Goal: Information Seeking & Learning: Find specific page/section

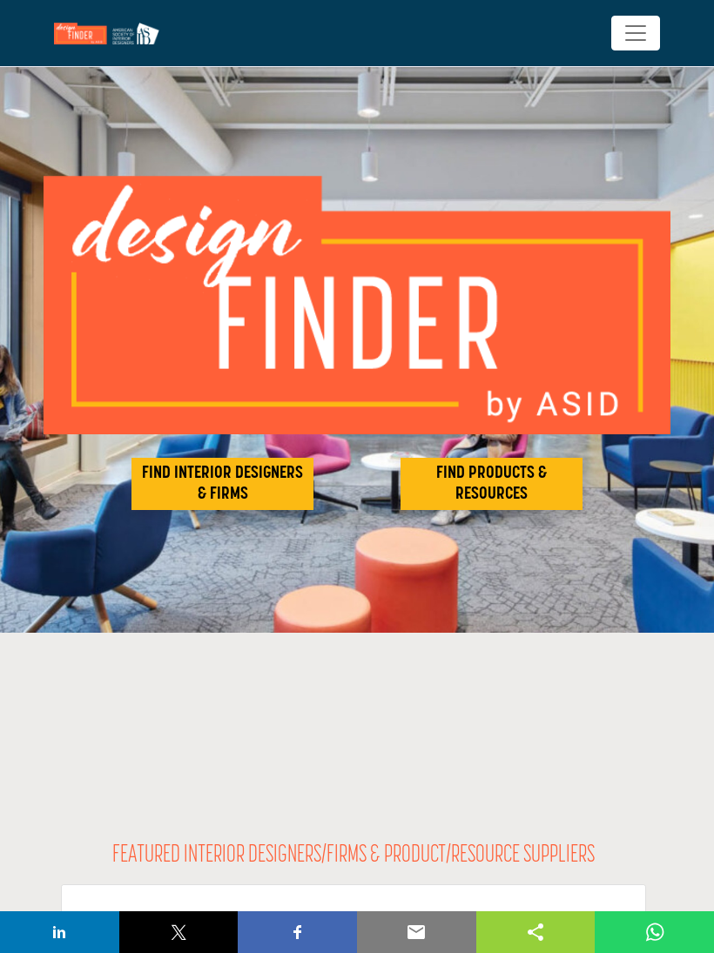
click at [186, 470] on h2 "FIND INTERIOR DESIGNERS & FIRMS" at bounding box center [222, 484] width 171 height 42
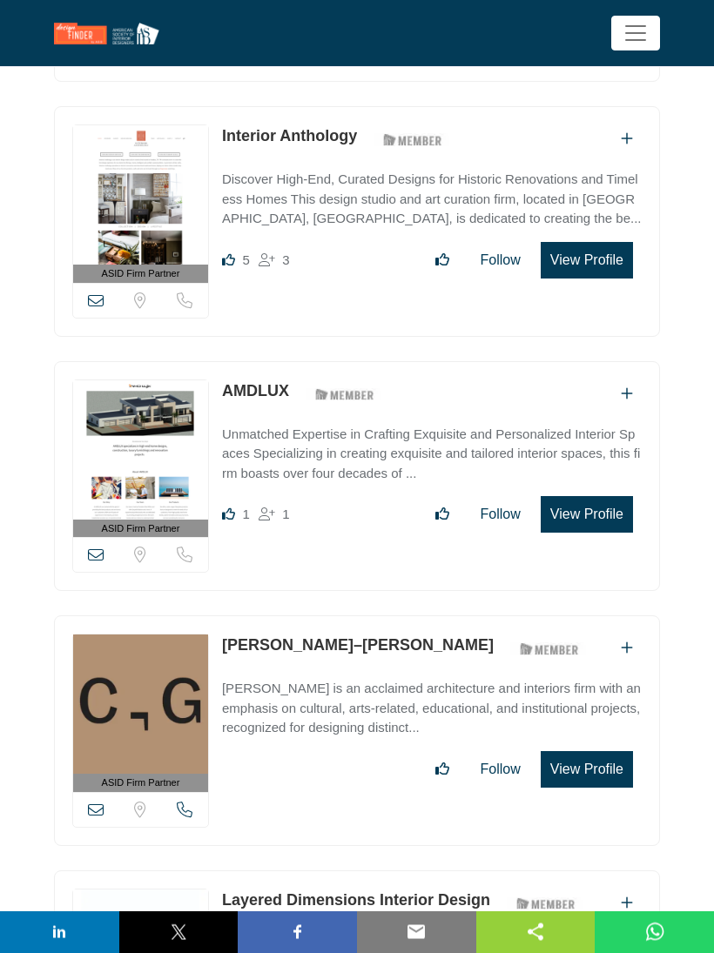
scroll to position [2246, 0]
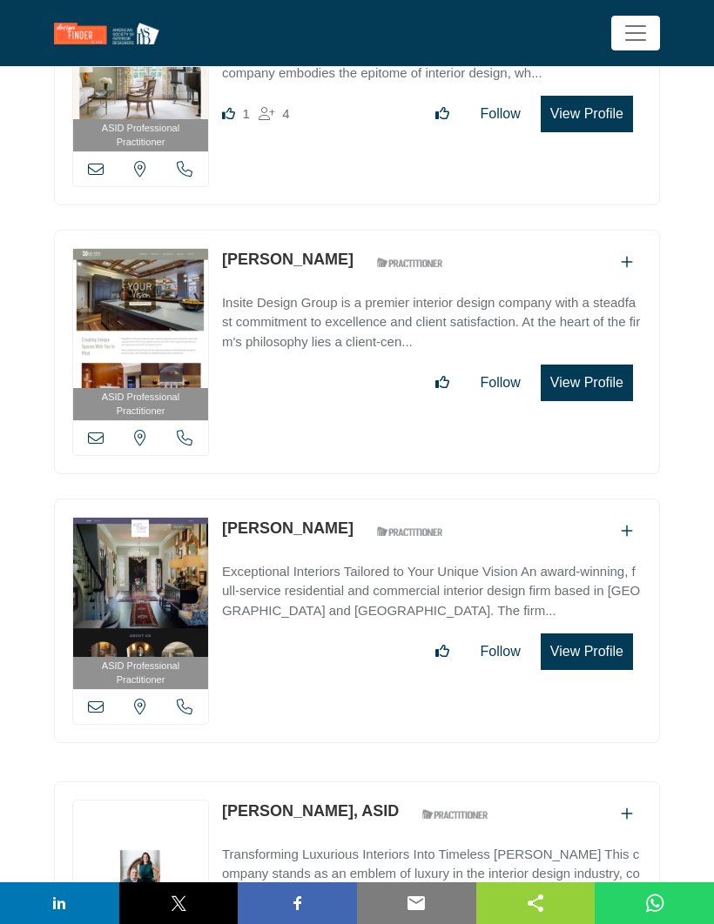
scroll to position [5189, 0]
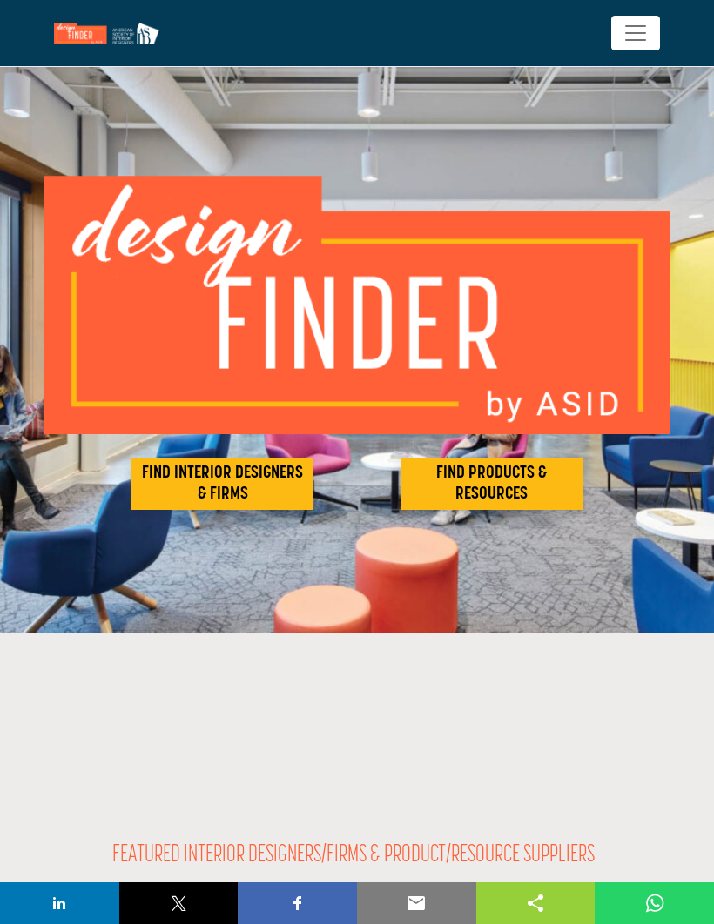
click at [634, 28] on span "Toggle navigation" at bounding box center [635, 33] width 26 height 26
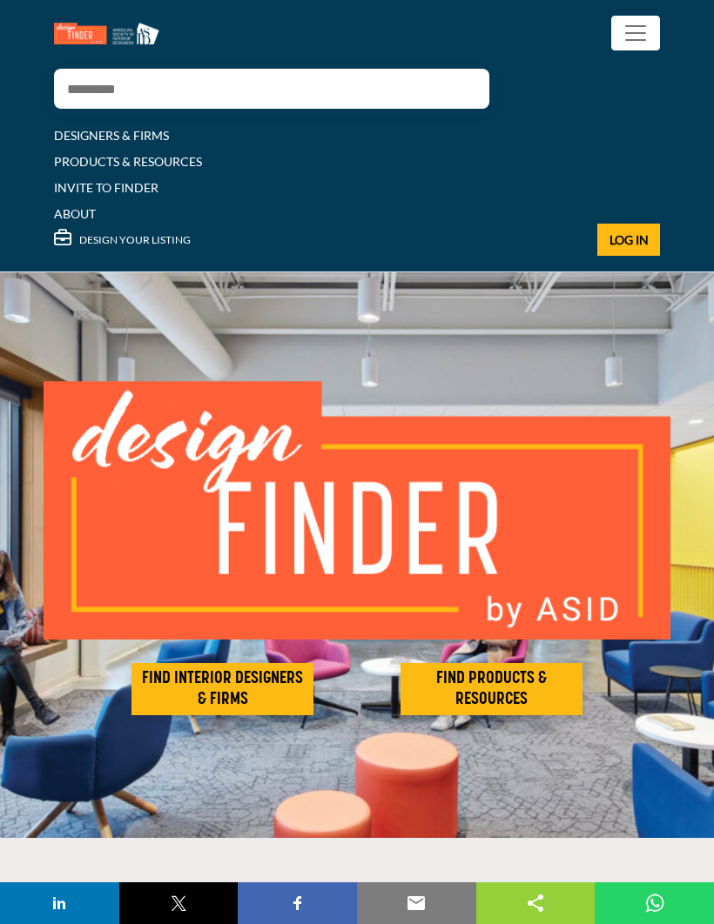
click at [626, 32] on span "Toggle navigation" at bounding box center [635, 33] width 26 height 26
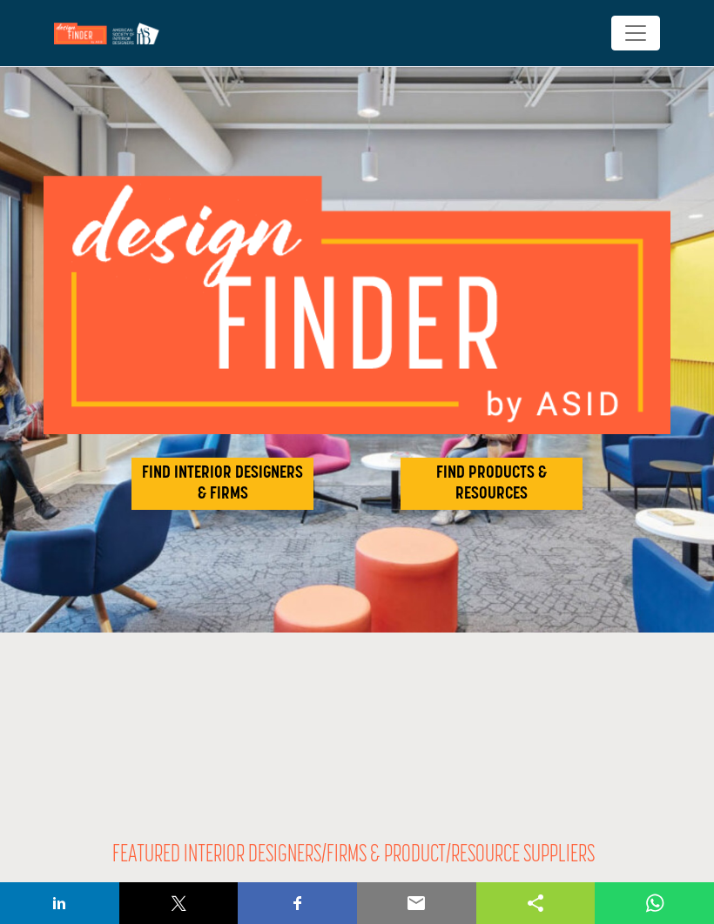
click at [205, 485] on h2 "FIND INTERIOR DESIGNERS & FIRMS" at bounding box center [222, 484] width 171 height 42
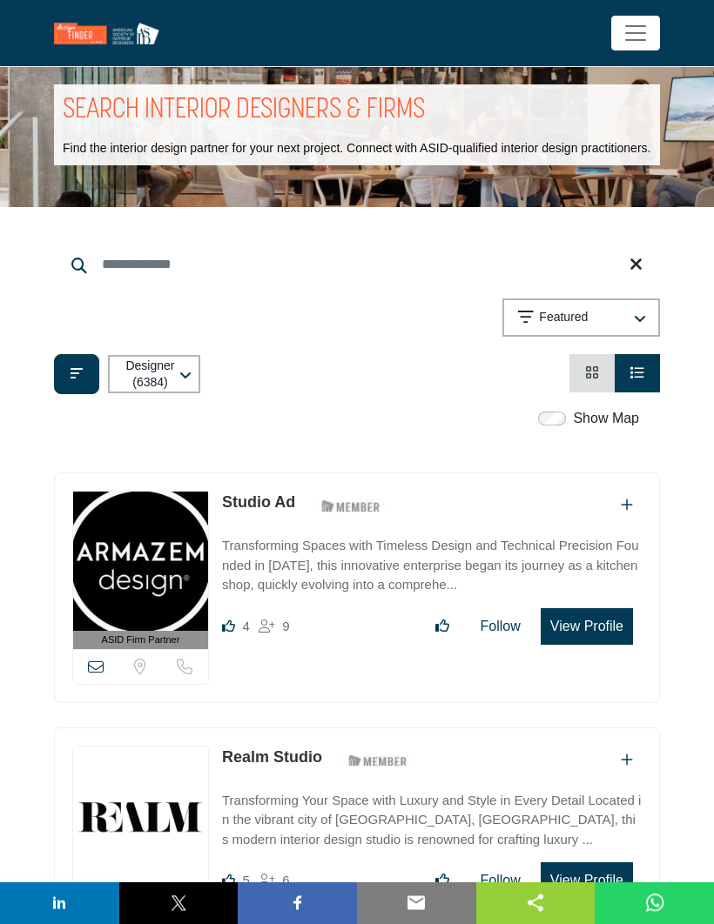
scroll to position [23, 0]
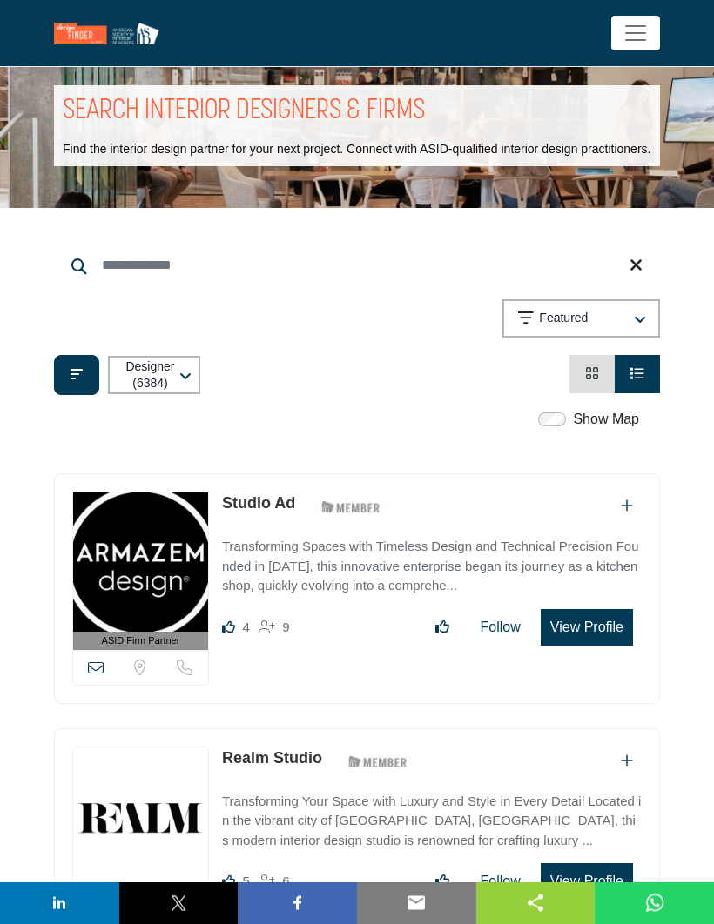
click at [72, 382] on icon "Filter categories" at bounding box center [76, 375] width 12 height 14
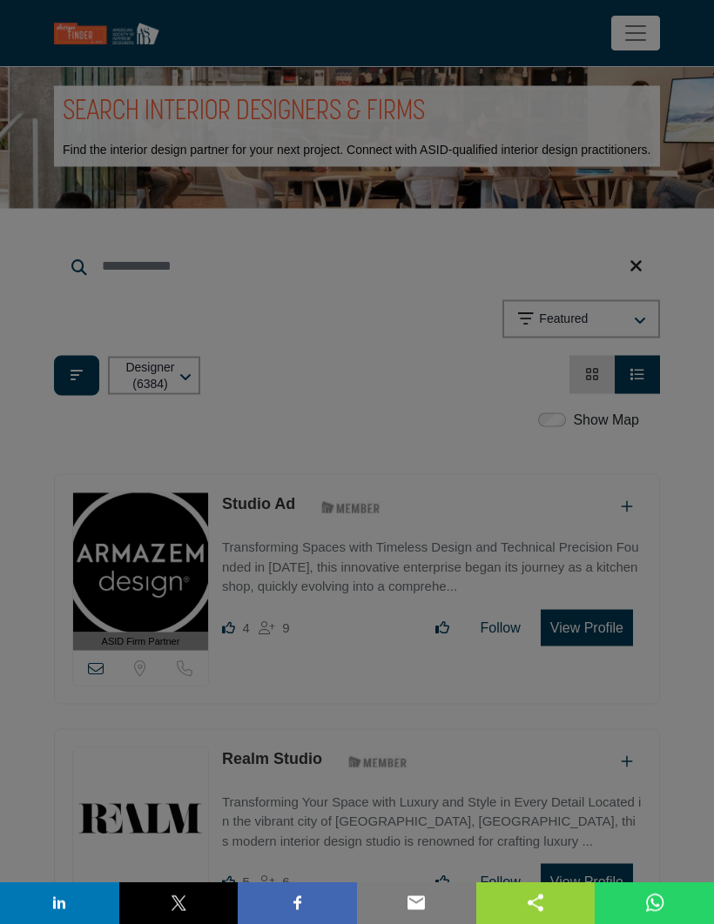
scroll to position [23, 0]
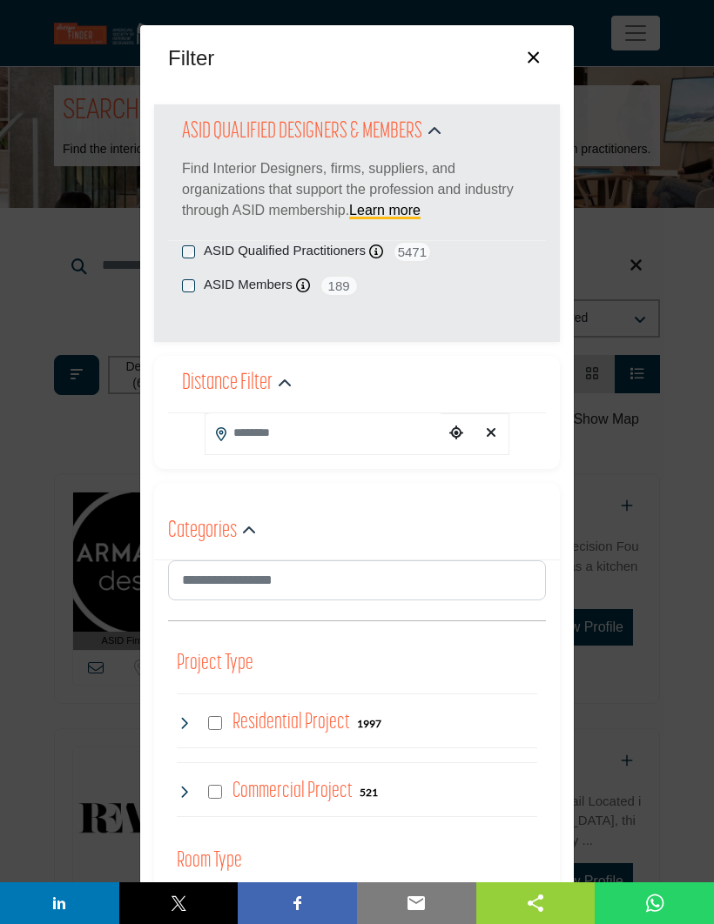
click at [261, 423] on input "Search Location" at bounding box center [324, 432] width 238 height 39
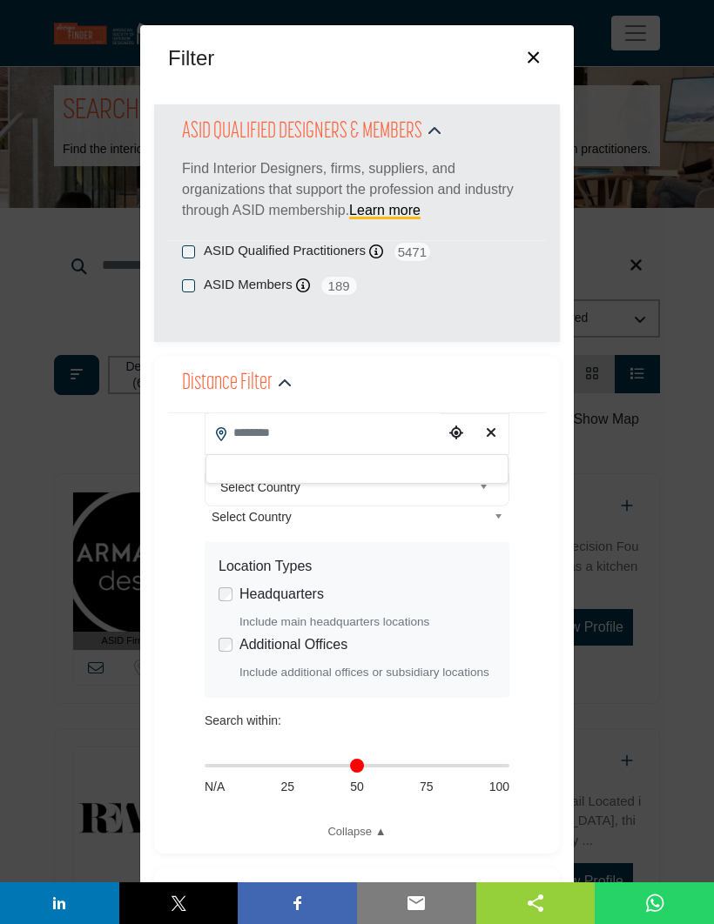
scroll to position [23, 0]
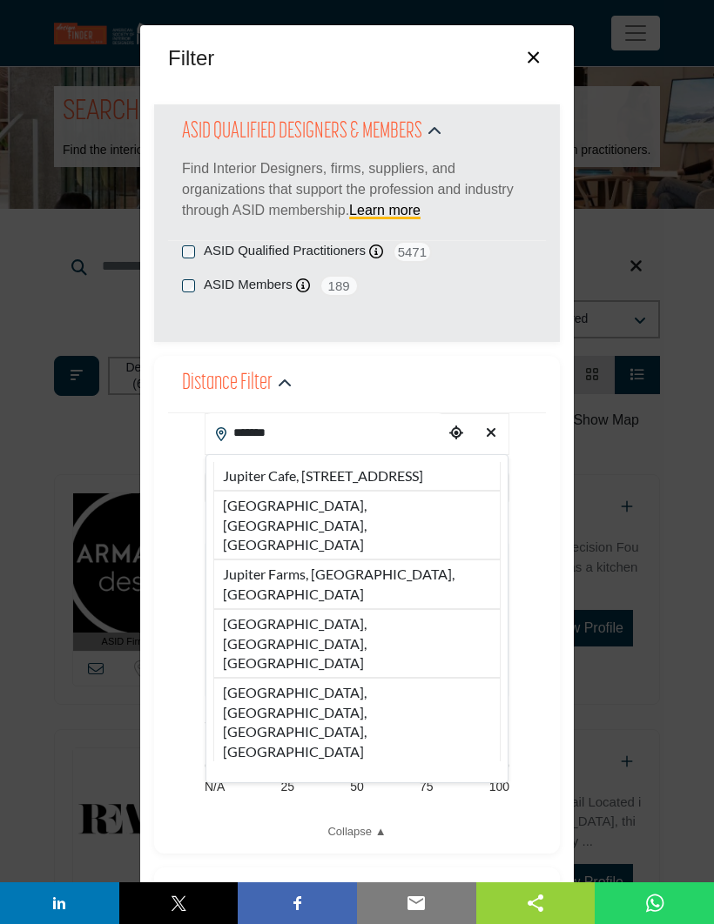
click at [233, 507] on li "[GEOGRAPHIC_DATA], [GEOGRAPHIC_DATA], [GEOGRAPHIC_DATA]" at bounding box center [356, 525] width 287 height 69
type input "**********"
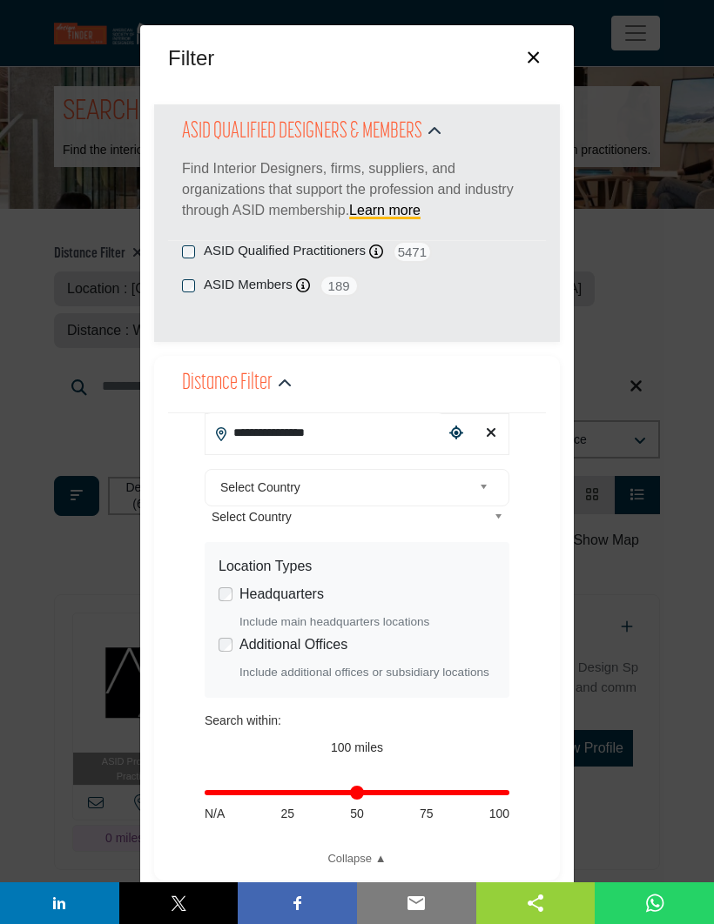
scroll to position [23, 0]
click at [256, 498] on span "Select Country" at bounding box center [345, 487] width 251 height 21
type input "**"
click at [290, 791] on input "Distance in miles" at bounding box center [357, 792] width 305 height 3
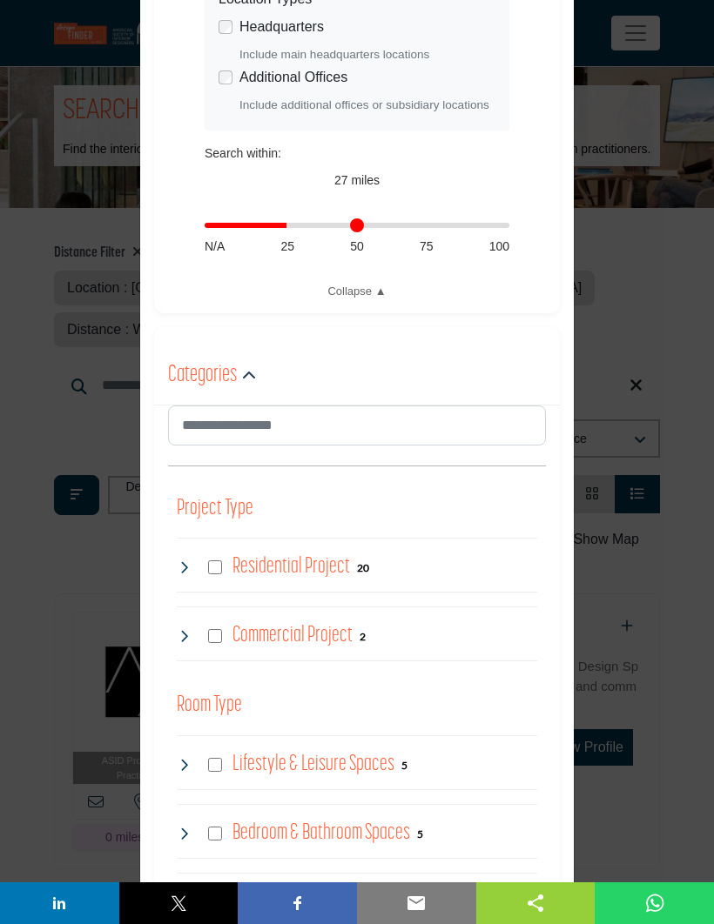
scroll to position [570, 0]
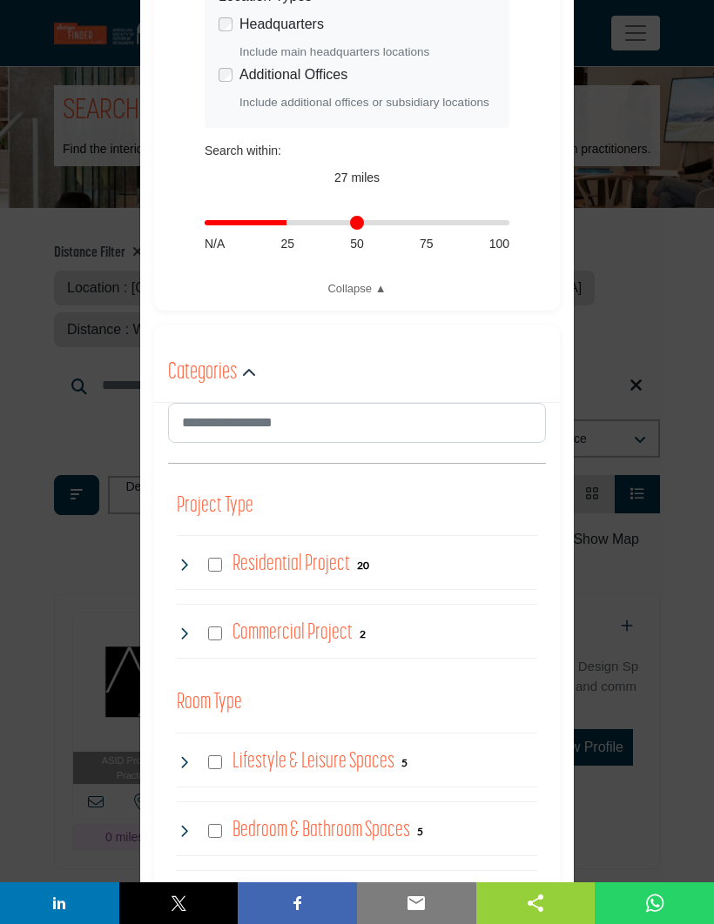
click at [219, 551] on div "Residential Project 20" at bounding box center [273, 564] width 192 height 31
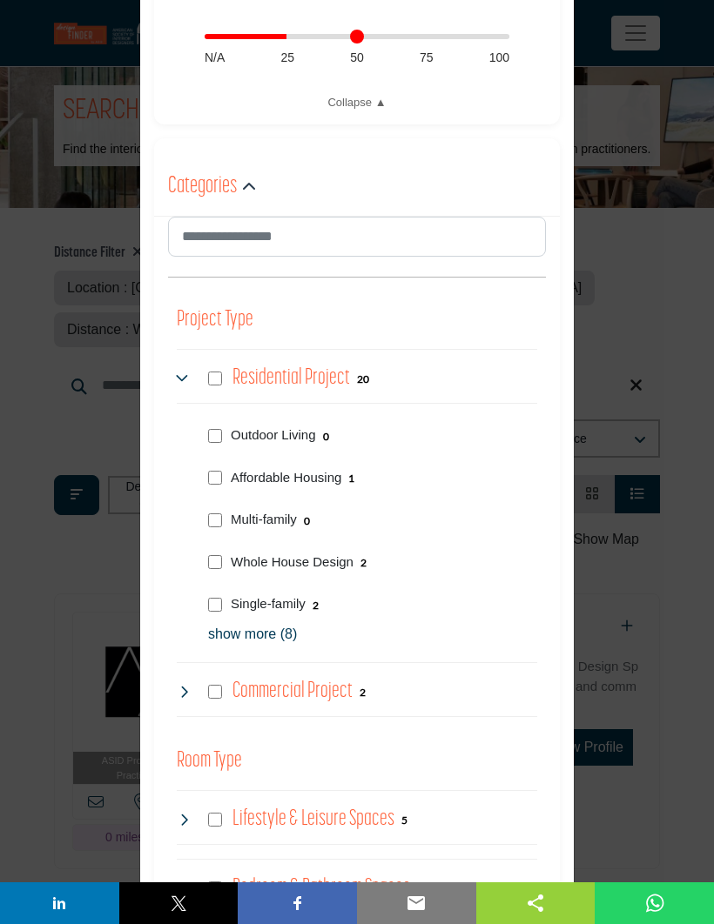
scroll to position [757, 0]
click at [229, 626] on p "show more (8)" at bounding box center [372, 633] width 329 height 21
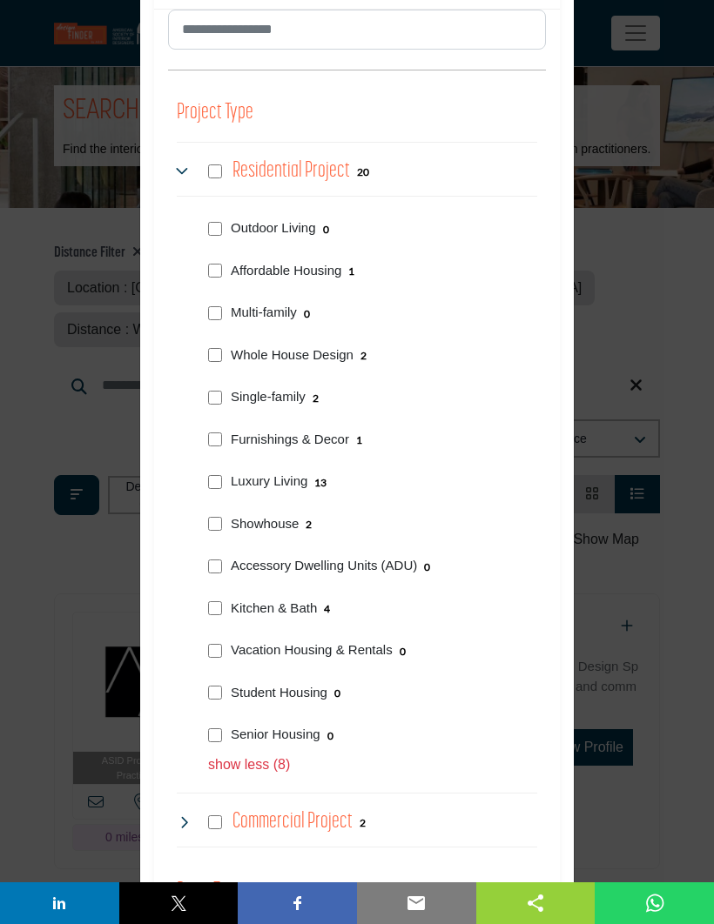
scroll to position [966, 0]
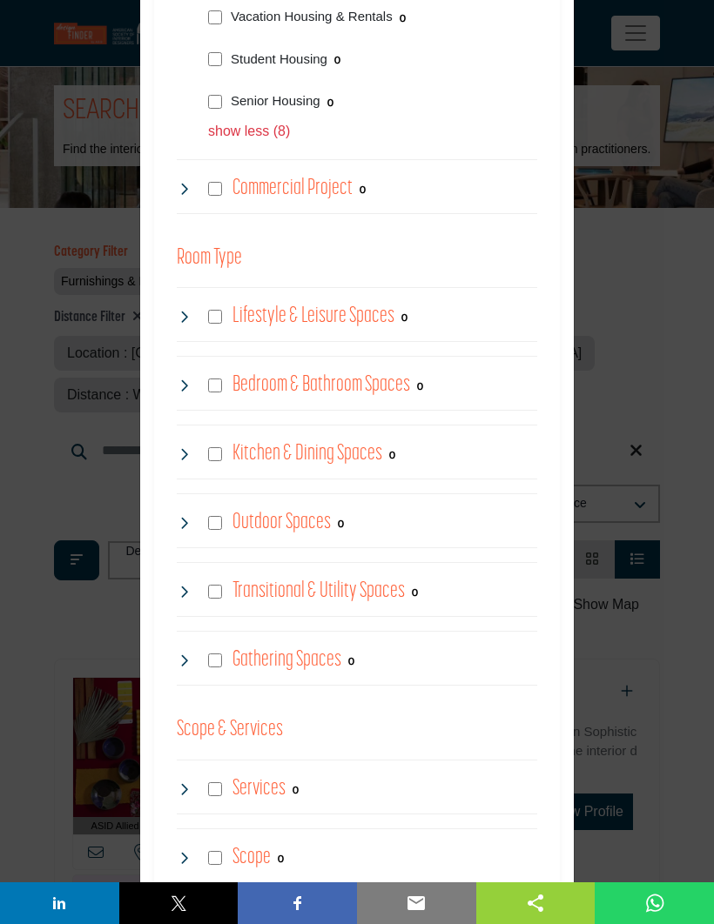
scroll to position [1599, 0]
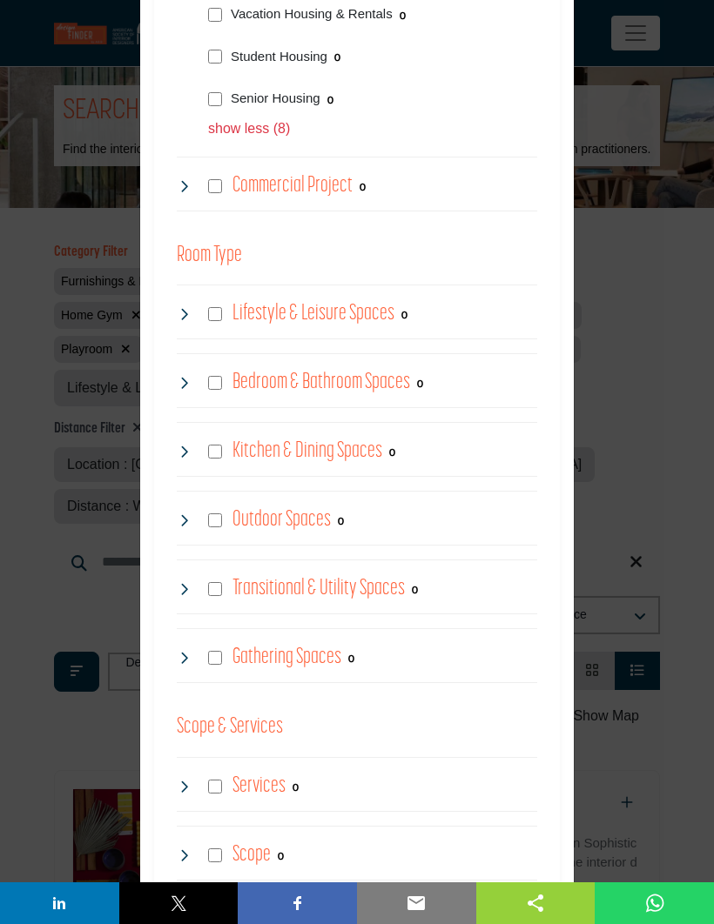
click at [223, 573] on div "Transitional & Utility Spaces 0" at bounding box center [297, 588] width 241 height 31
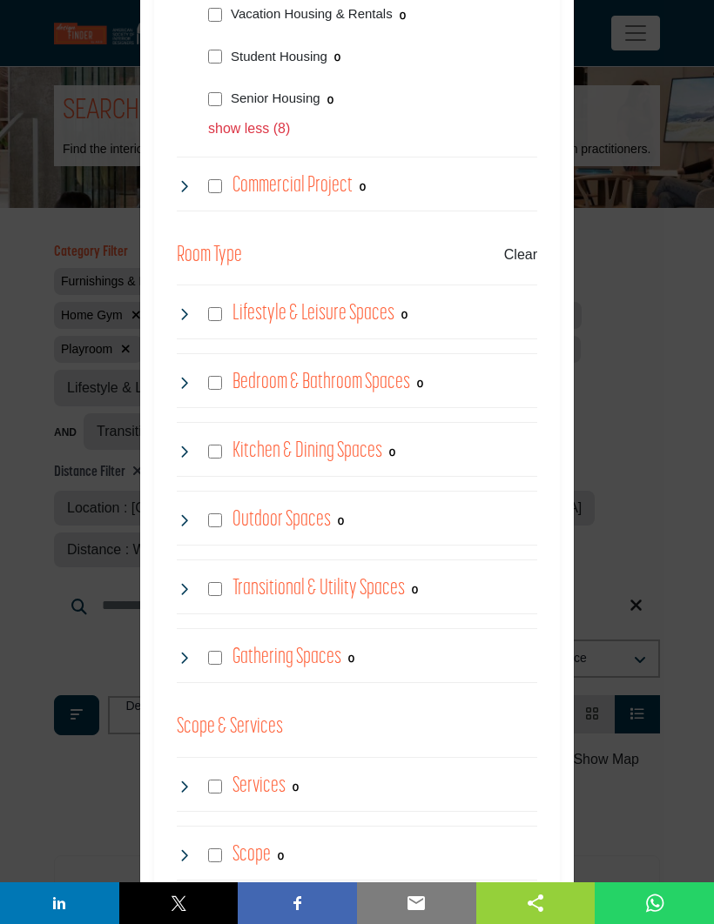
scroll to position [1, 0]
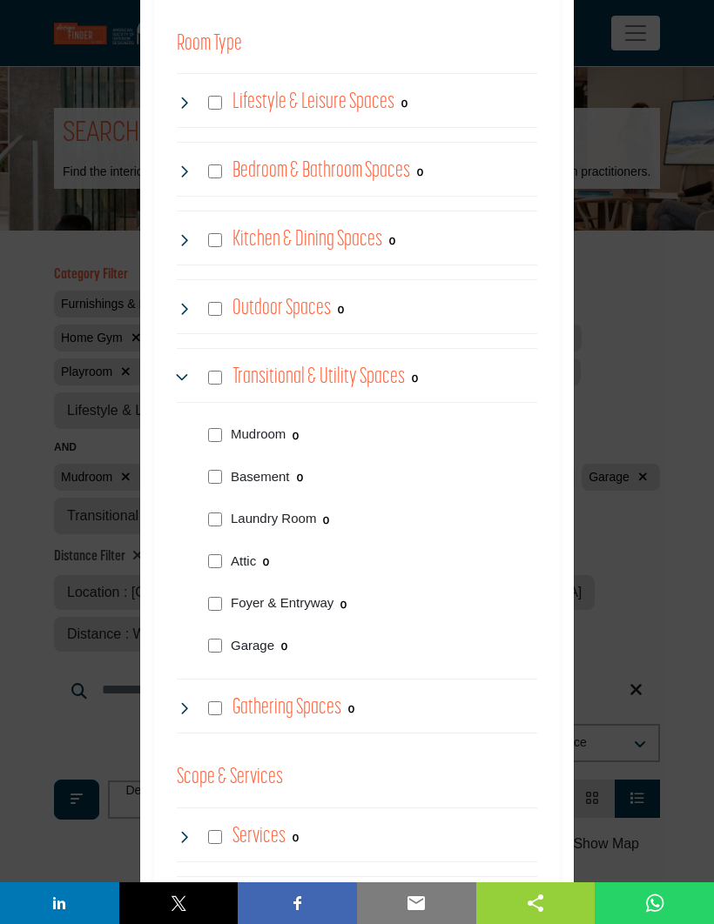
scroll to position [1814, 0]
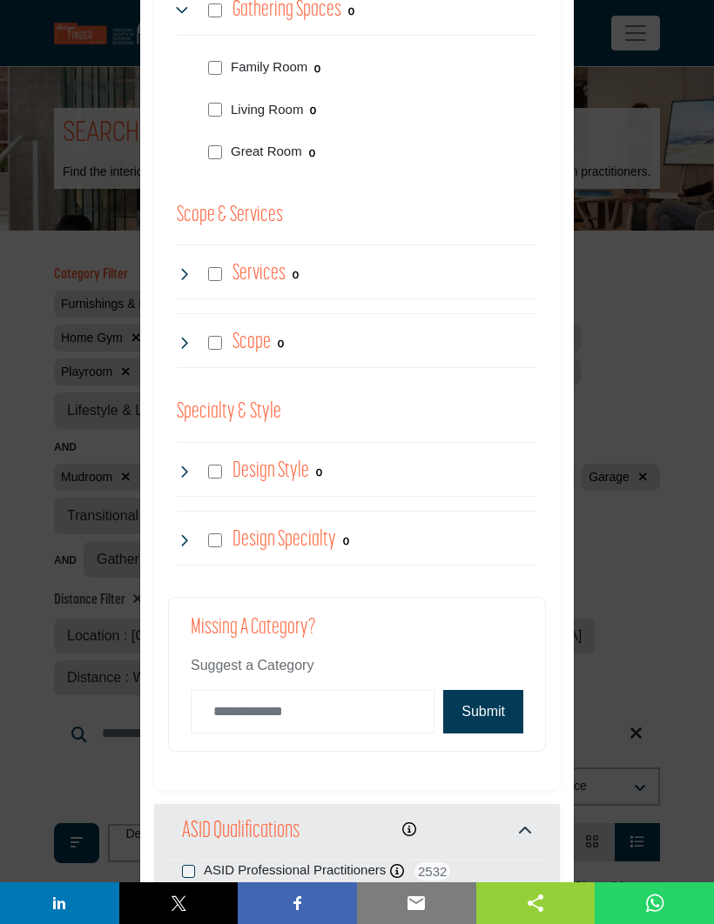
scroll to position [2512, 0]
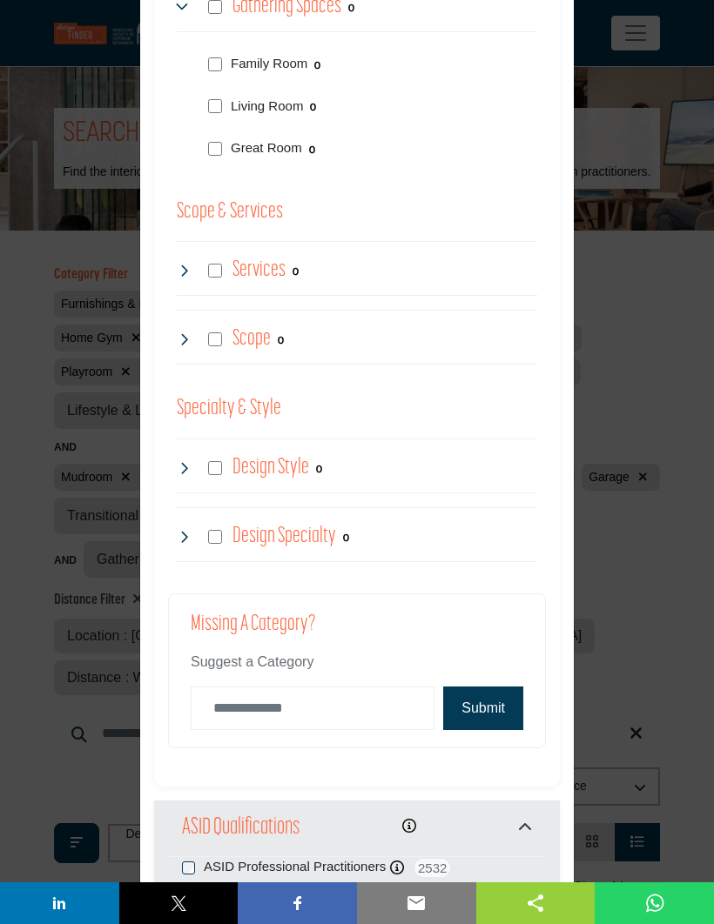
click at [520, 694] on button "Submit" at bounding box center [483, 709] width 80 height 44
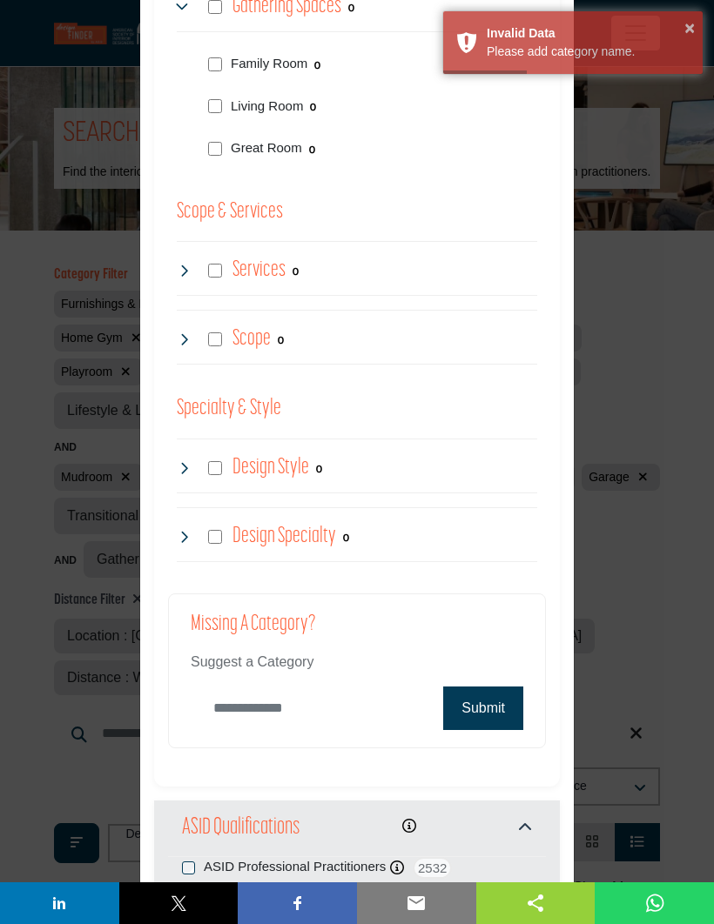
click at [236, 691] on input "Category Name" at bounding box center [313, 709] width 244 height 44
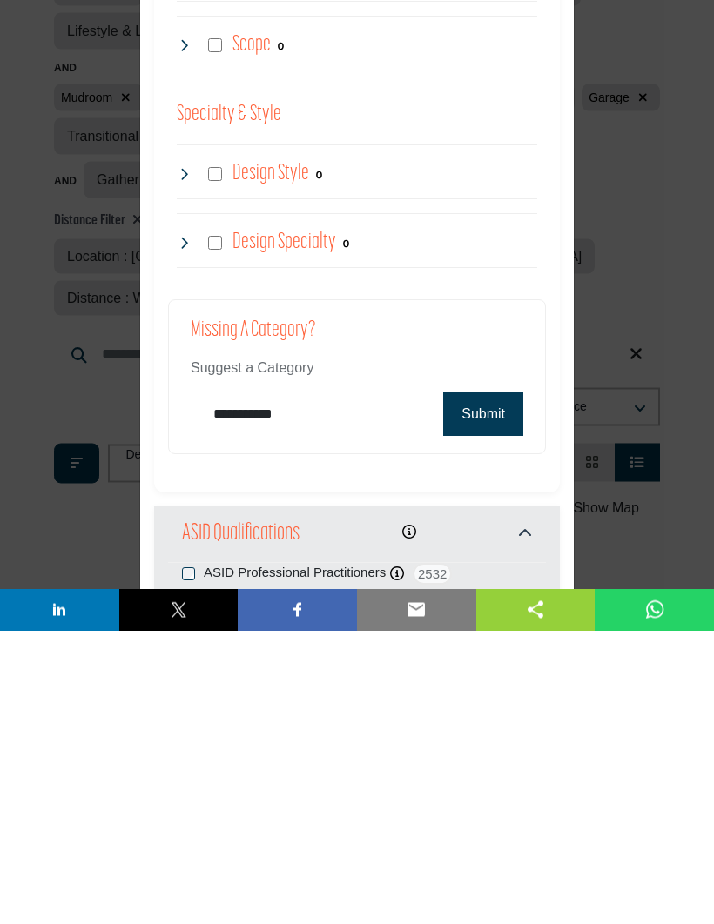
type input "**********"
click at [483, 687] on button "Submit" at bounding box center [483, 709] width 80 height 44
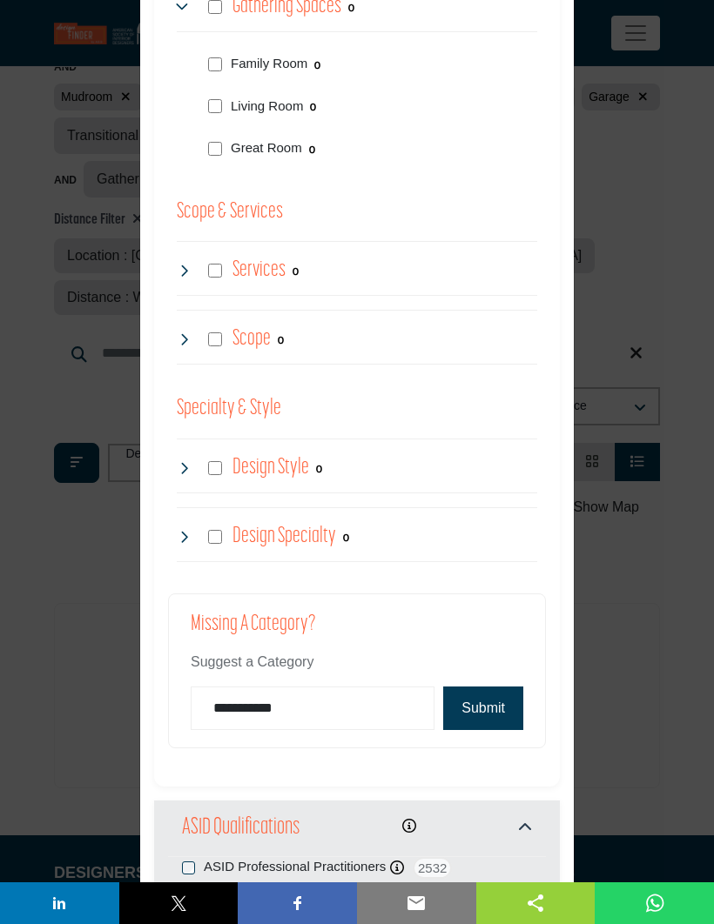
click at [510, 692] on button "Submit" at bounding box center [483, 709] width 80 height 44
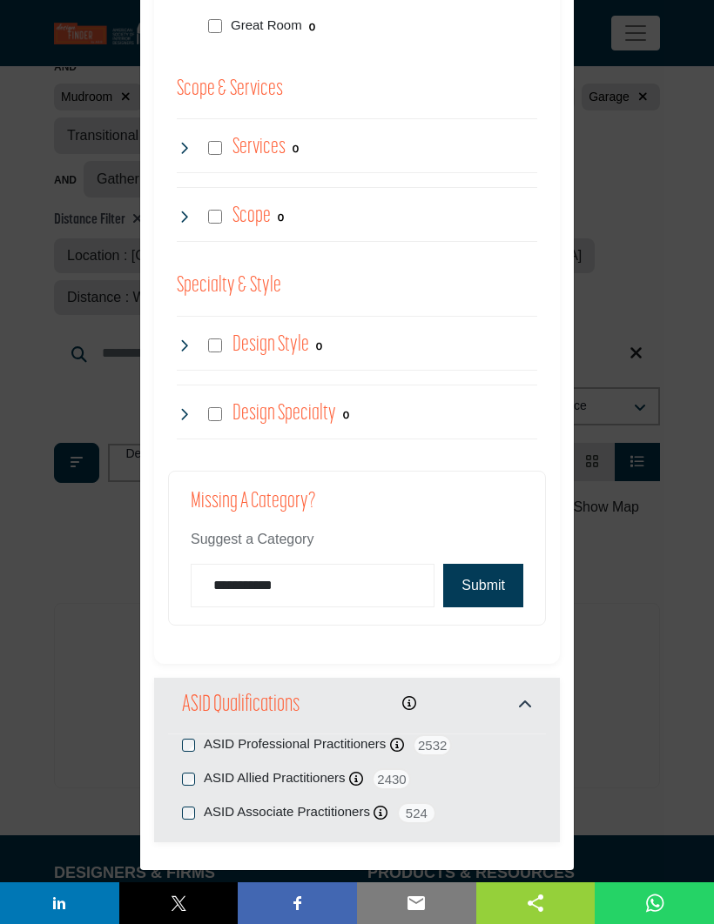
scroll to position [2633, 0]
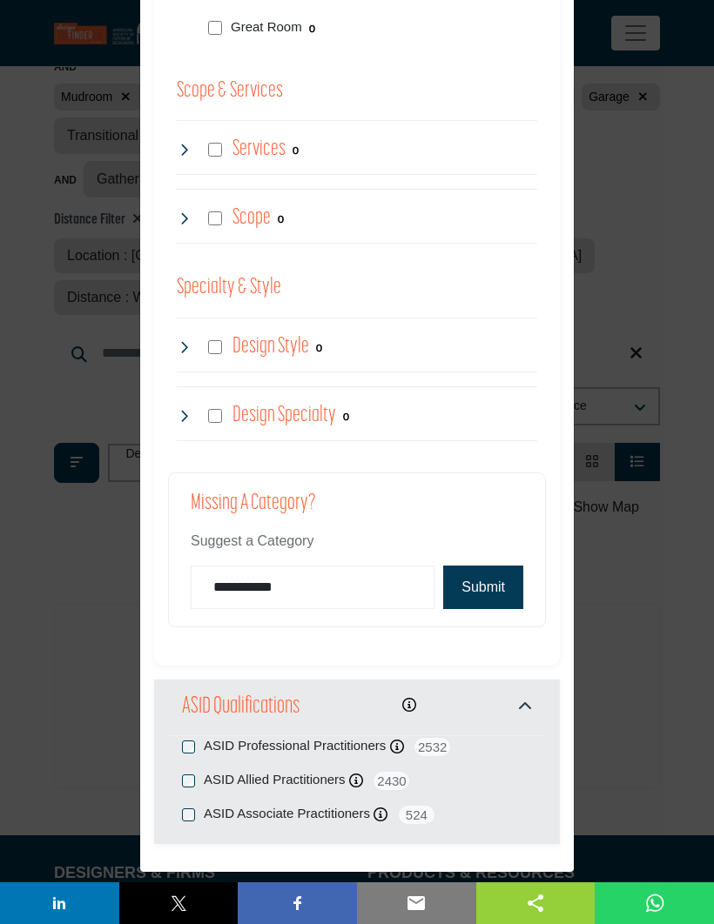
click at [491, 569] on button "Submit" at bounding box center [483, 588] width 80 height 44
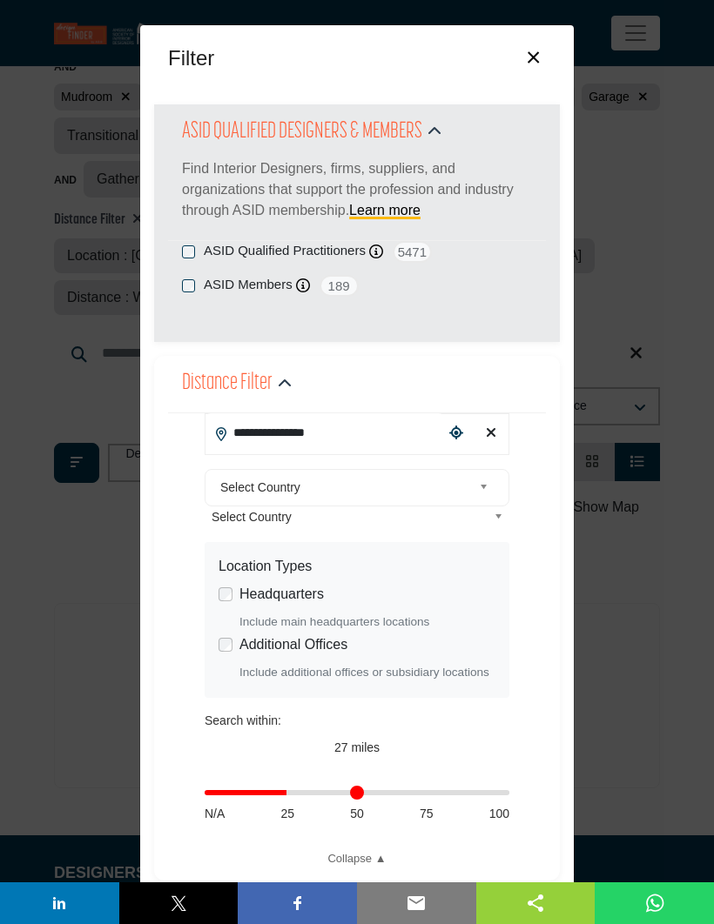
scroll to position [0, 0]
click at [543, 59] on button "×" at bounding box center [532, 55] width 25 height 33
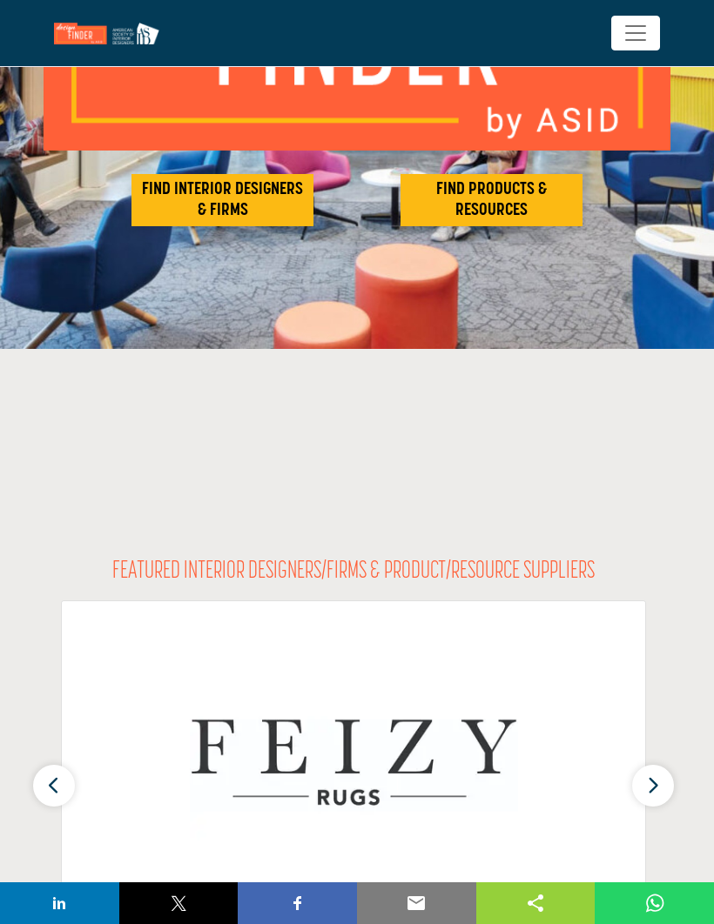
scroll to position [429, 0]
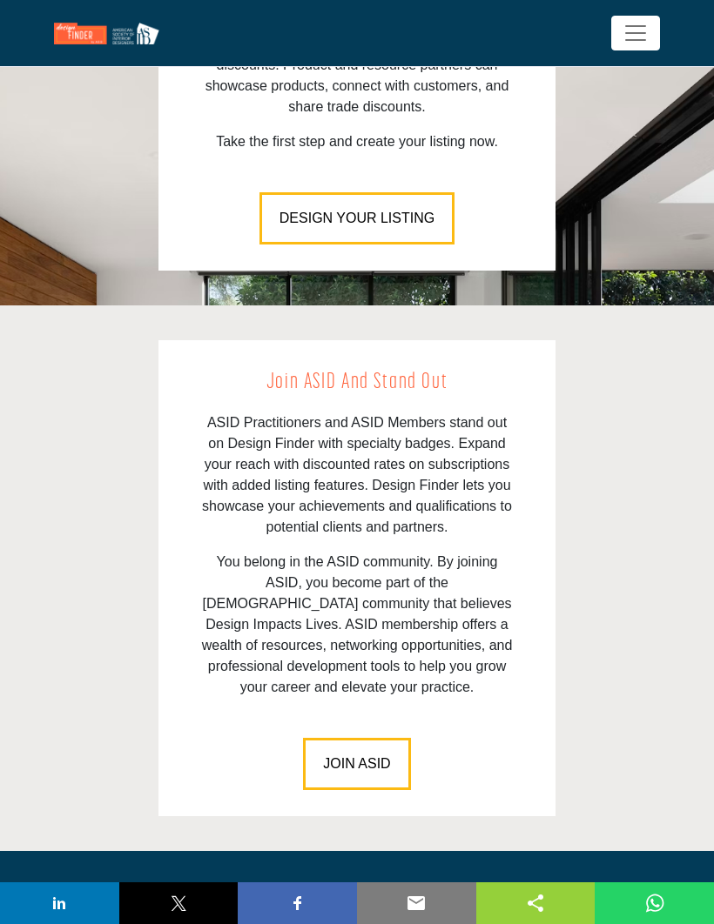
scroll to position [3210, 0]
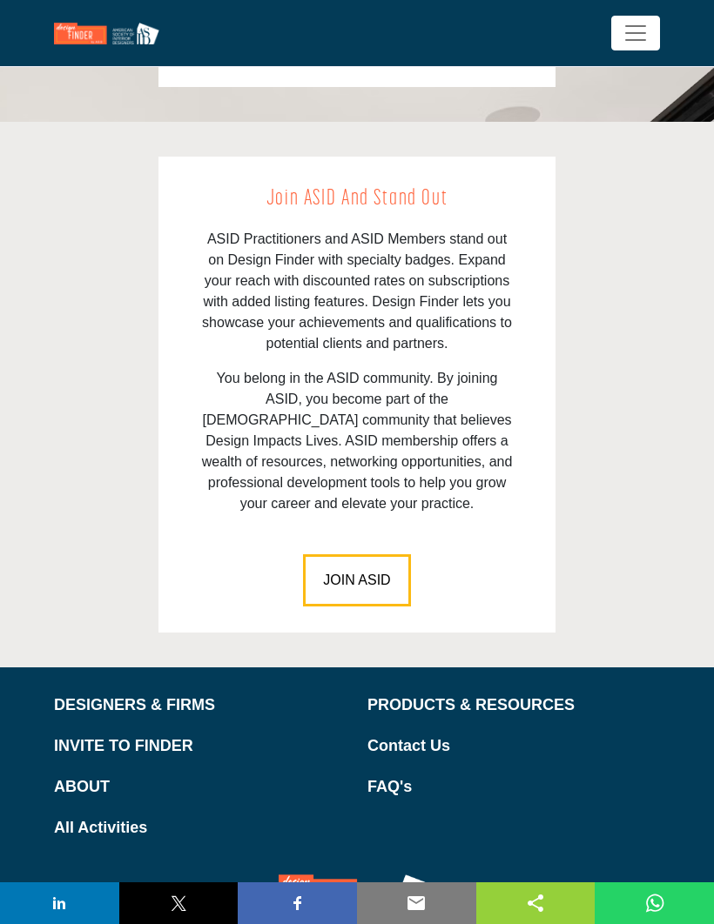
click at [126, 694] on p "DESIGNERS & FIRMS" at bounding box center [200, 705] width 292 height 23
click at [66, 28] on img at bounding box center [111, 34] width 114 height 22
click at [77, 42] on img at bounding box center [111, 34] width 114 height 22
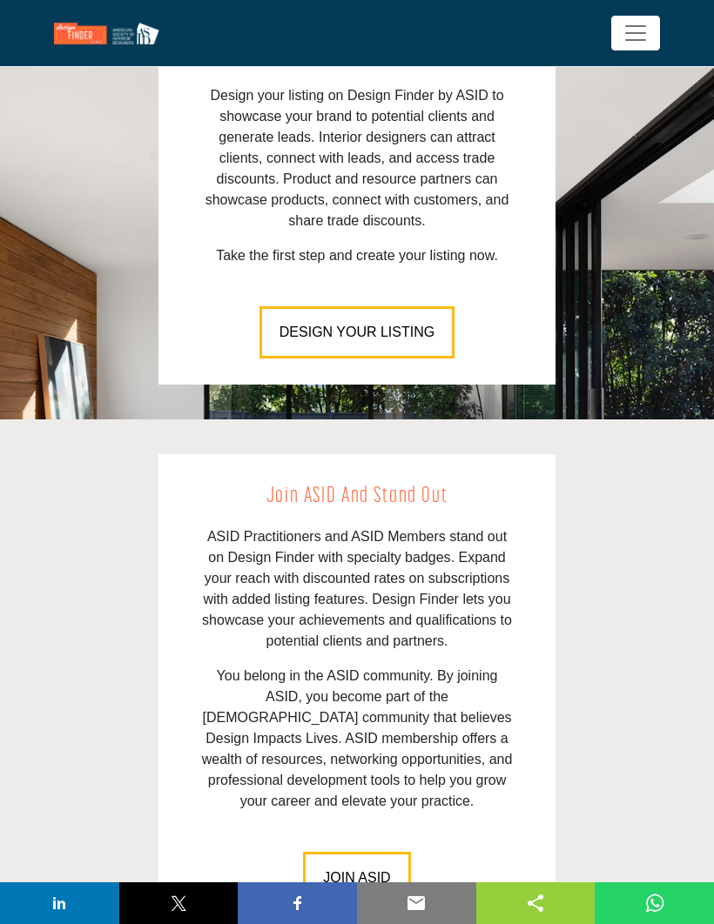
click at [77, 34] on img at bounding box center [111, 34] width 114 height 22
click at [639, 28] on span "Toggle navigation" at bounding box center [635, 33] width 26 height 26
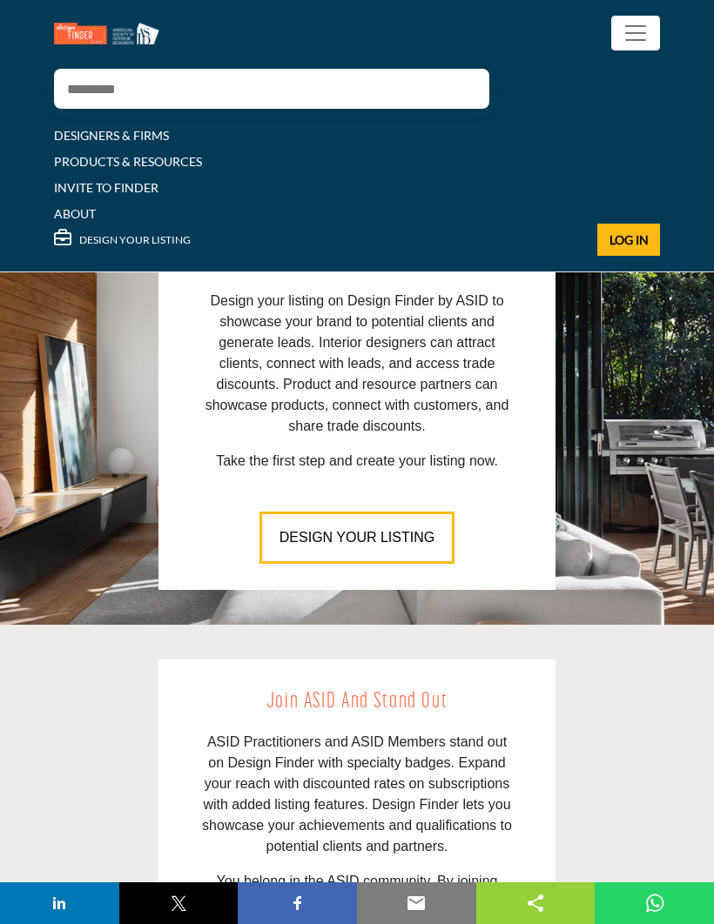
click at [634, 28] on span "Toggle navigation" at bounding box center [635, 33] width 26 height 26
